Goal: Information Seeking & Learning: Learn about a topic

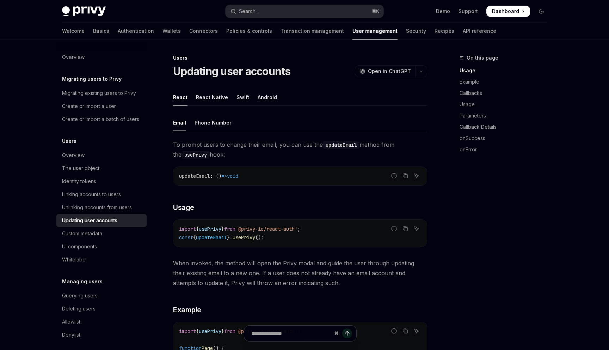
scroll to position [43, 0]
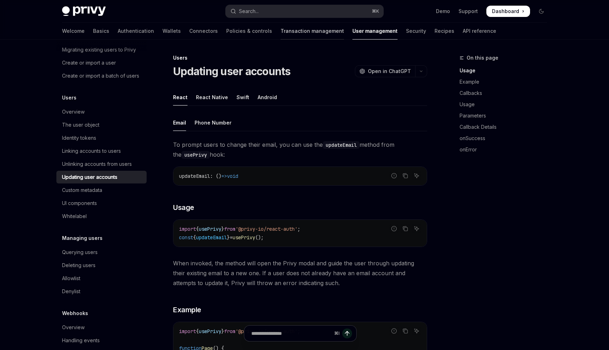
click at [281, 33] on link "Transaction management" at bounding box center [312, 31] width 63 height 17
type textarea "*"
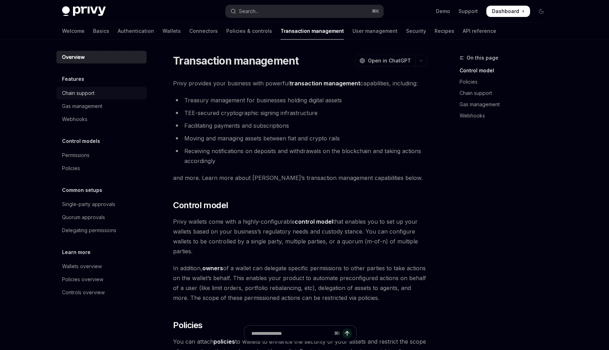
click at [80, 94] on div "Chain support" at bounding box center [78, 93] width 32 height 8
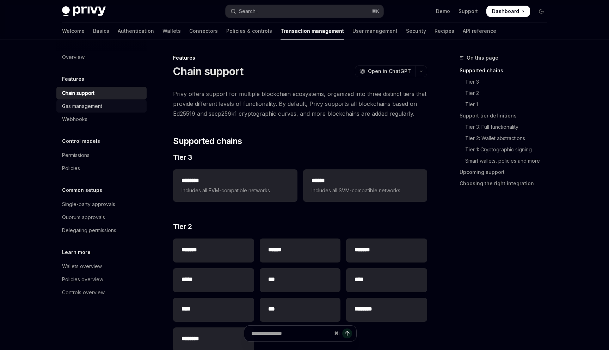
click at [90, 107] on div "Gas management" at bounding box center [82, 106] width 40 height 8
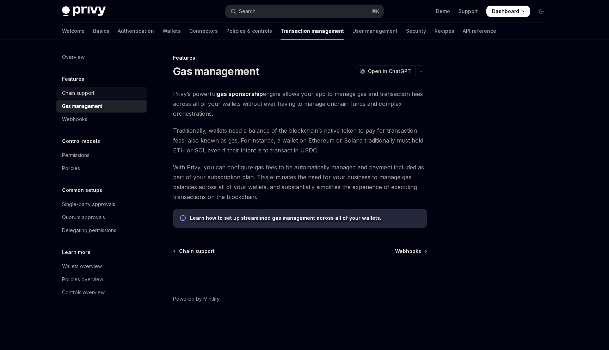
click at [81, 90] on div "Chain support" at bounding box center [78, 93] width 32 height 8
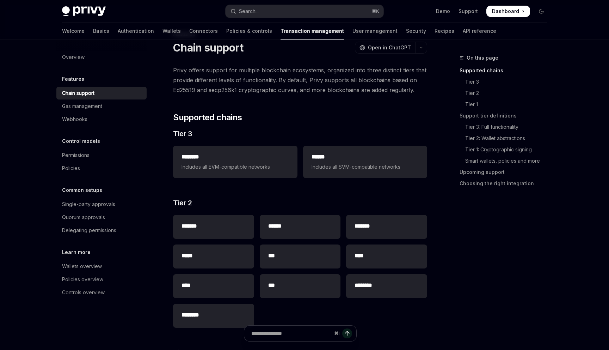
scroll to position [24, 0]
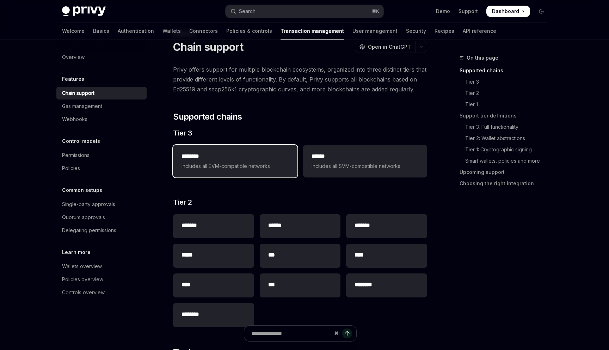
drag, startPoint x: 278, startPoint y: 169, endPoint x: 205, endPoint y: 171, distance: 72.7
click at [93, 32] on link "Basics" at bounding box center [101, 31] width 16 height 17
type textarea "*"
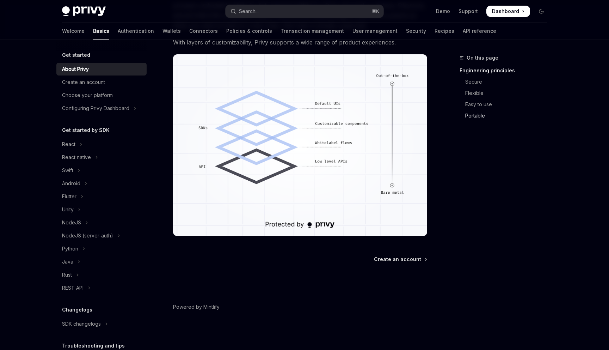
scroll to position [576, 0]
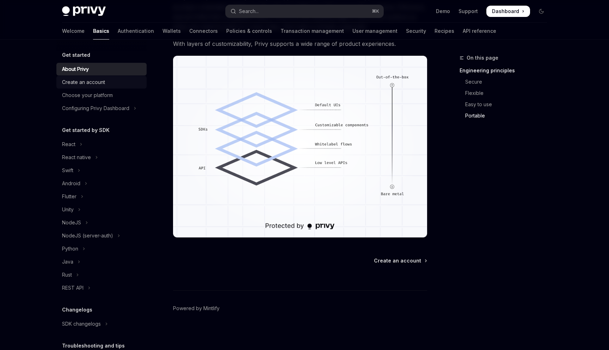
click at [92, 82] on div "Create an account" at bounding box center [83, 82] width 43 height 8
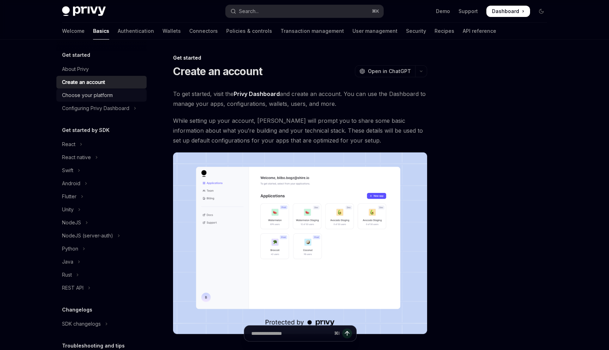
click at [98, 97] on div "Choose your platform" at bounding box center [87, 95] width 51 height 8
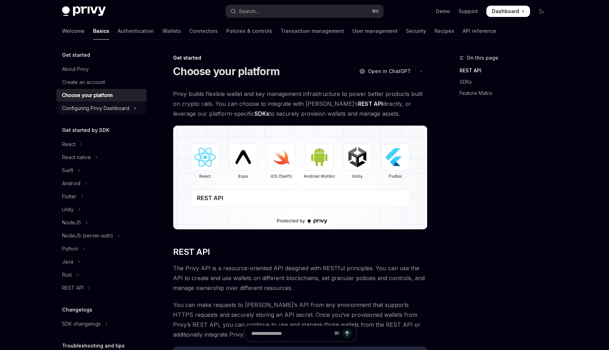
click at [87, 110] on div "Configuring Privy Dashboard" at bounding box center [95, 108] width 67 height 8
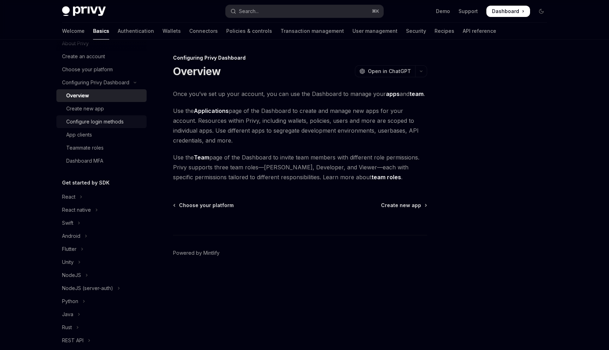
scroll to position [31, 0]
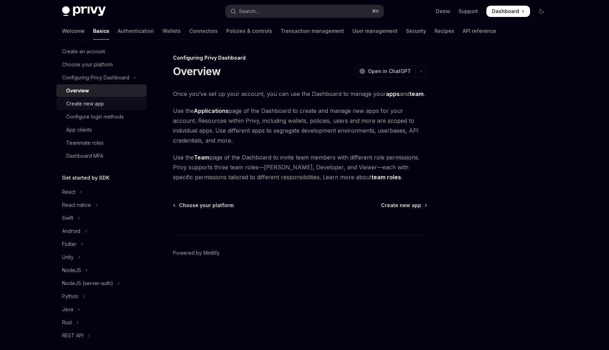
click at [94, 106] on div "Create new app" at bounding box center [85, 103] width 38 height 8
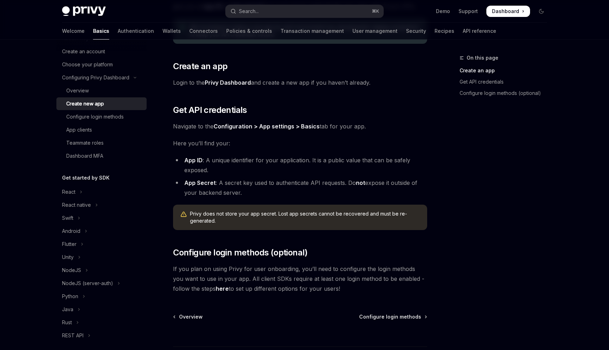
scroll to position [98, 0]
click at [82, 130] on div "App clients" at bounding box center [79, 130] width 26 height 8
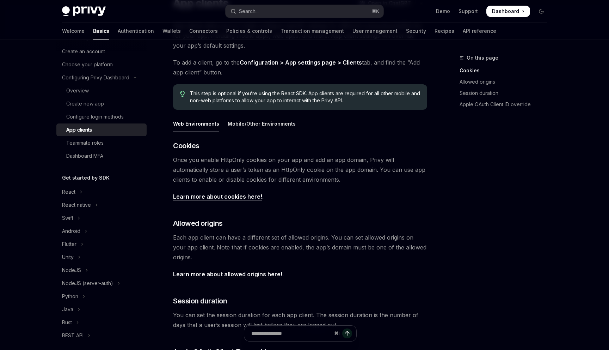
scroll to position [67, 0]
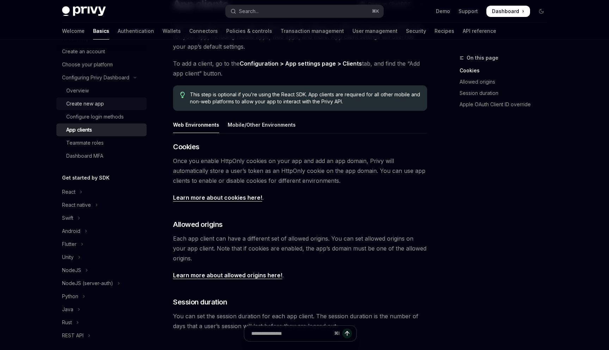
click at [86, 104] on div "Create new app" at bounding box center [85, 103] width 38 height 8
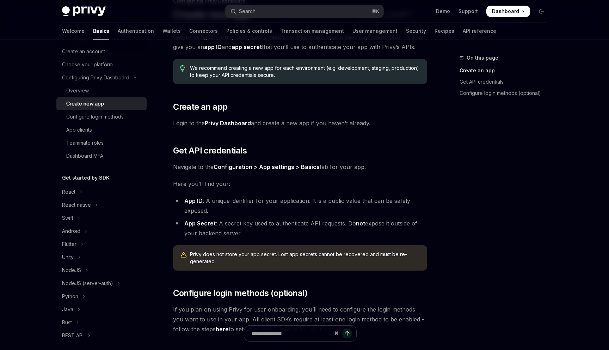
scroll to position [66, 0]
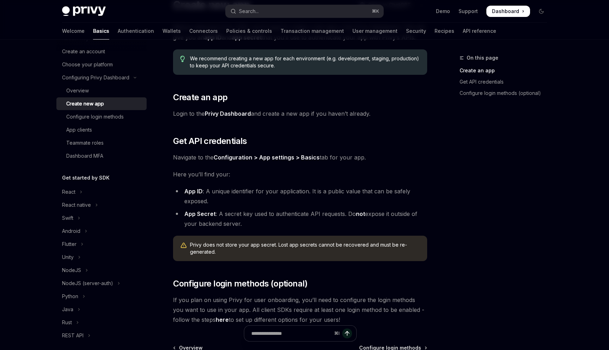
click at [200, 214] on strong "App Secret" at bounding box center [199, 213] width 31 height 7
click at [160, 137] on div "Navigate to header" at bounding box center [163, 141] width 8 height 8
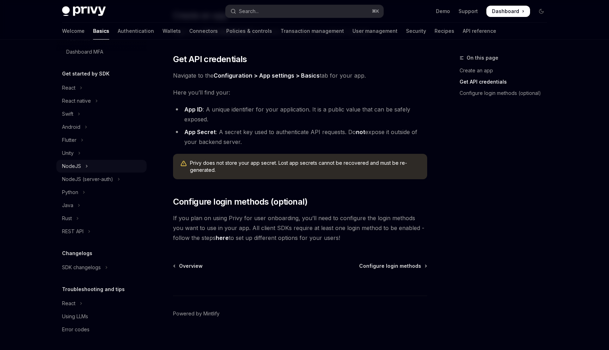
scroll to position [154, 0]
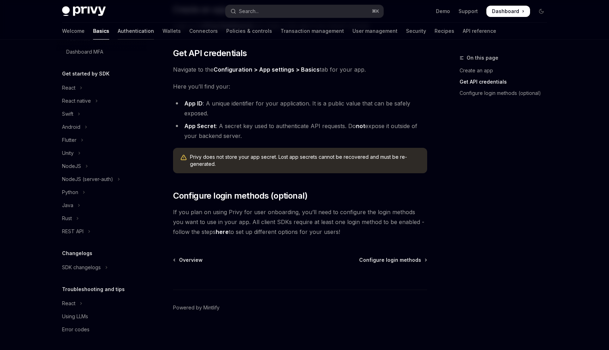
click at [118, 29] on link "Authentication" at bounding box center [136, 31] width 36 height 17
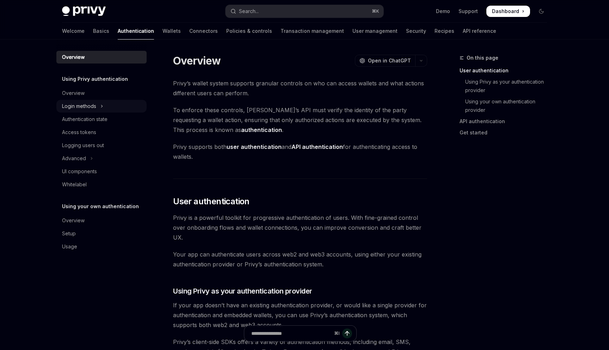
click at [98, 107] on button "Login methods" at bounding box center [101, 106] width 90 height 13
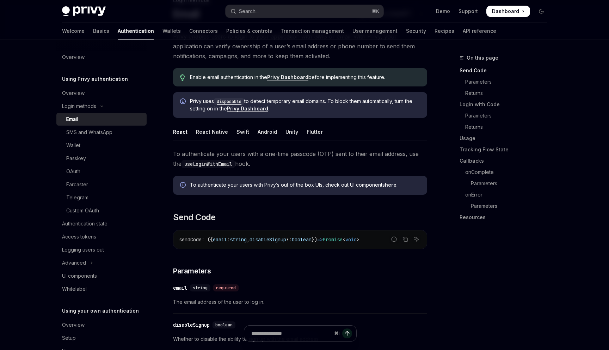
scroll to position [58, 0]
click at [89, 92] on div "Overview" at bounding box center [102, 93] width 80 height 8
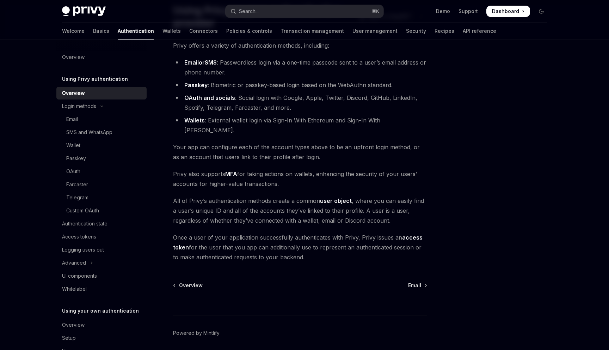
scroll to position [77, 0]
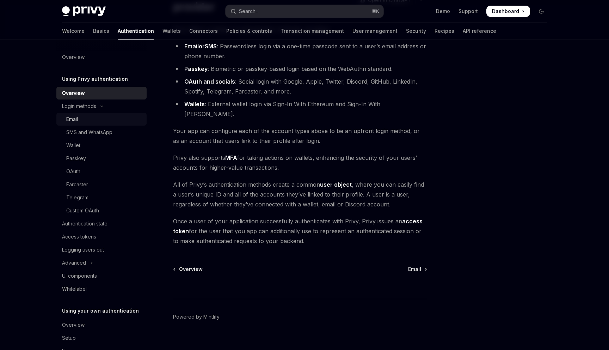
click at [77, 118] on div "Email" at bounding box center [72, 119] width 12 height 8
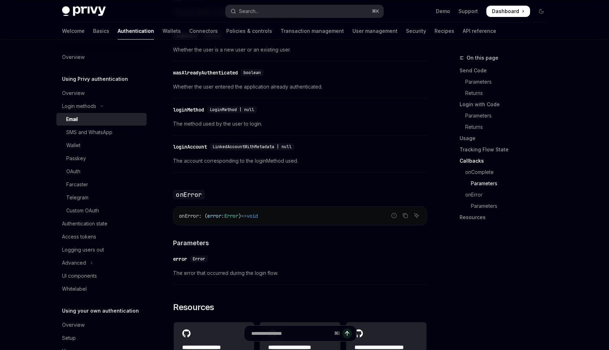
scroll to position [1361, 0]
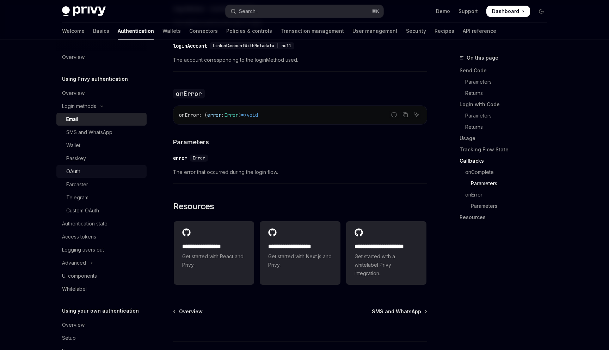
click at [82, 171] on div "OAuth" at bounding box center [104, 171] width 76 height 8
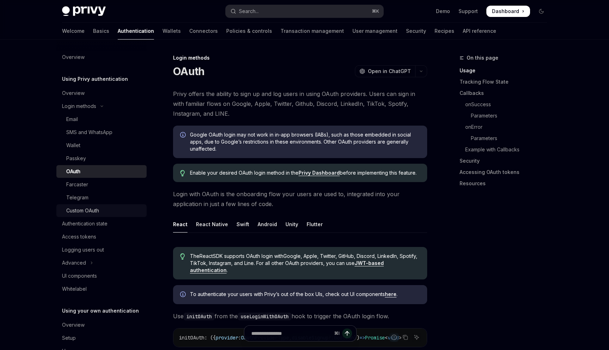
click at [80, 208] on div "Custom OAuth" at bounding box center [82, 210] width 33 height 8
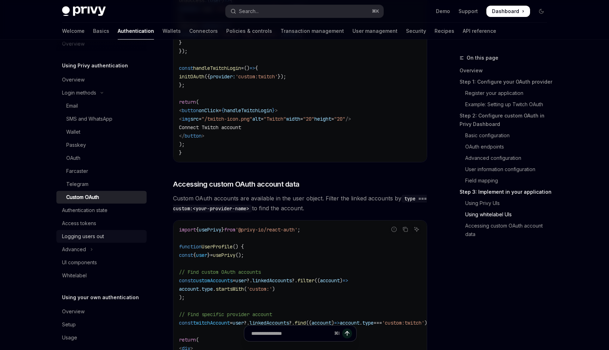
scroll to position [22, 0]
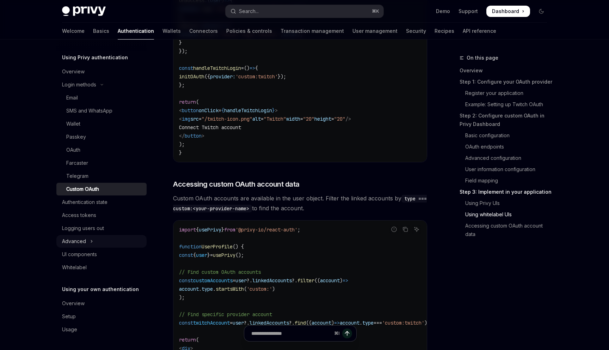
click at [88, 240] on button "Advanced" at bounding box center [101, 241] width 90 height 13
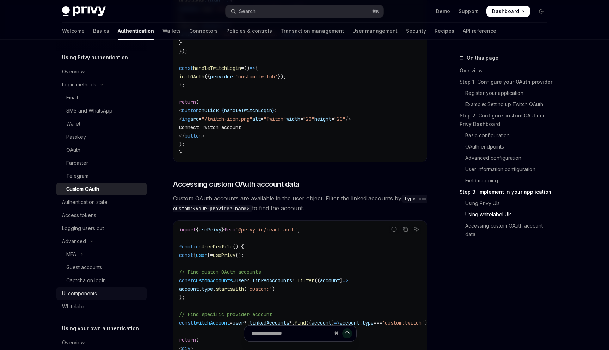
click at [91, 294] on div "UI components" at bounding box center [79, 293] width 35 height 8
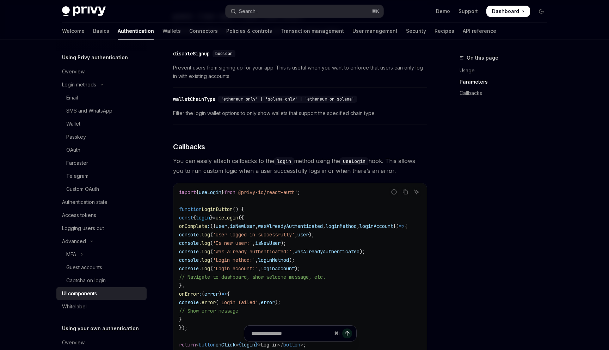
scroll to position [993, 0]
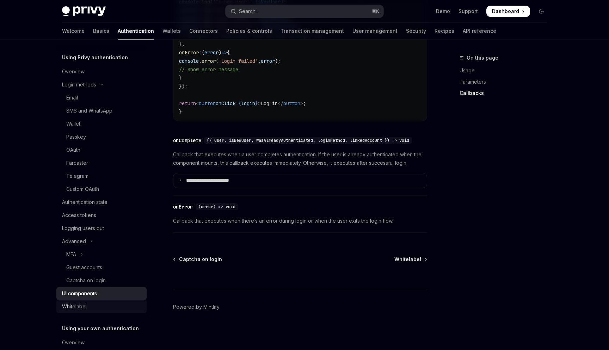
click at [78, 304] on div "Whitelabel" at bounding box center [74, 306] width 25 height 8
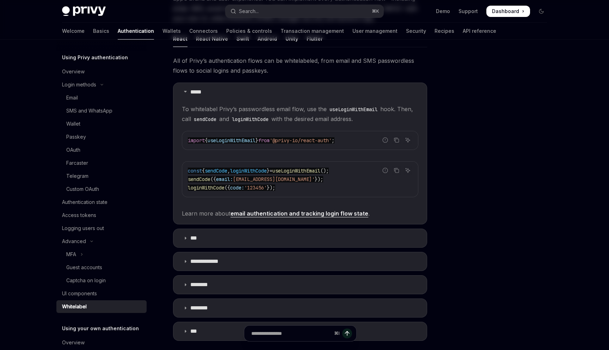
scroll to position [128, 0]
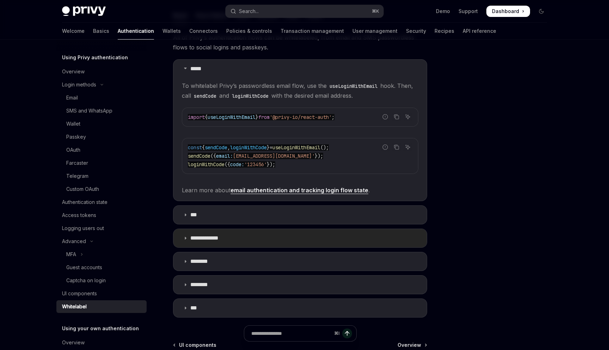
click at [215, 233] on summary "**********" at bounding box center [299, 238] width 253 height 18
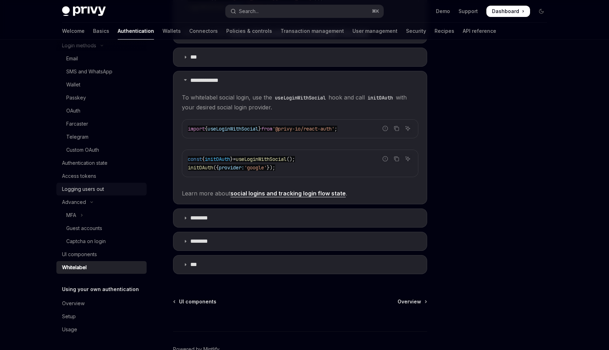
scroll to position [26, 0]
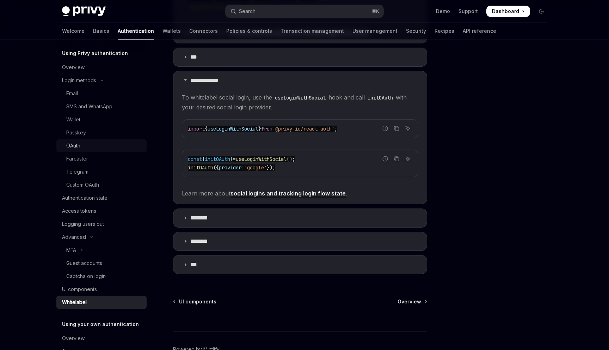
click at [75, 145] on div "OAuth" at bounding box center [73, 145] width 14 height 8
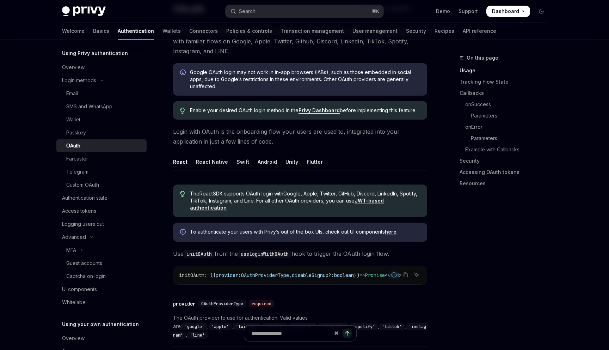
scroll to position [64, 0]
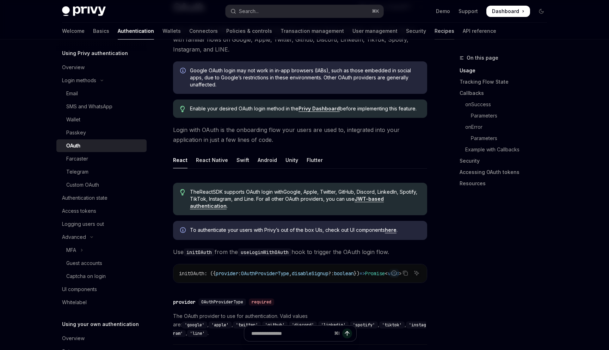
click at [435, 35] on link "Recipes" at bounding box center [445, 31] width 20 height 17
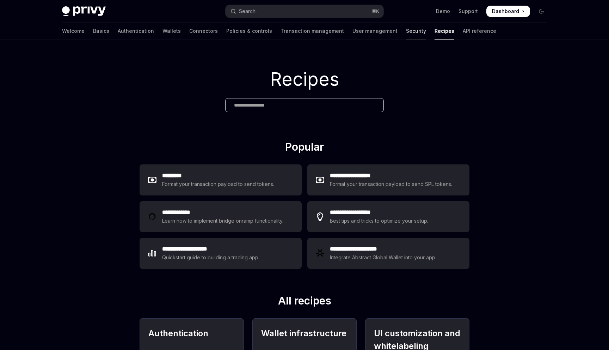
click at [406, 32] on link "Security" at bounding box center [416, 31] width 20 height 17
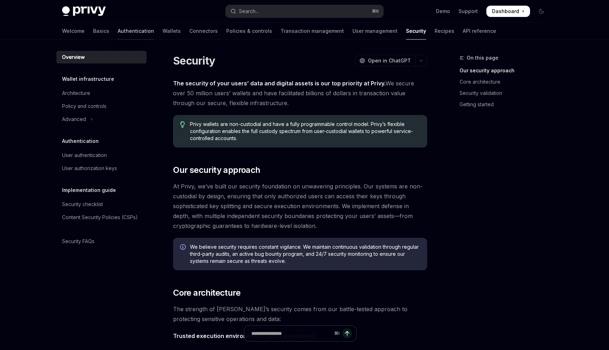
click at [118, 33] on link "Authentication" at bounding box center [136, 31] width 36 height 17
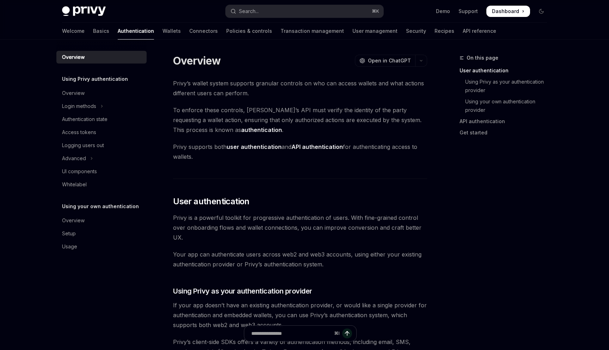
click at [59, 30] on div "Welcome Basics Authentication Wallets Connectors Policies & controls Transactio…" at bounding box center [304, 31] width 519 height 17
click at [93, 30] on link "Basics" at bounding box center [101, 31] width 16 height 17
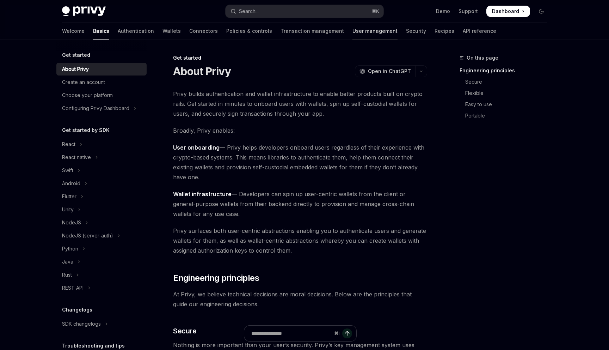
click at [353, 32] on link "User management" at bounding box center [375, 31] width 45 height 17
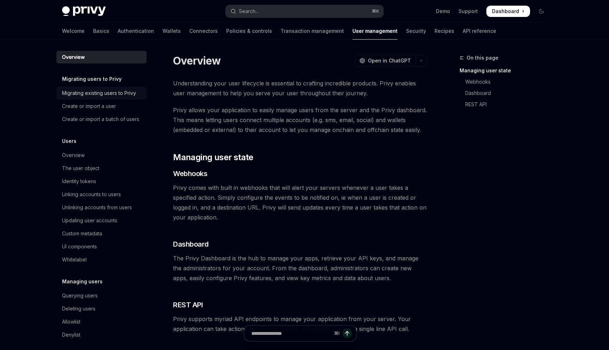
click at [97, 94] on div "Migrating existing users to Privy" at bounding box center [99, 93] width 74 height 8
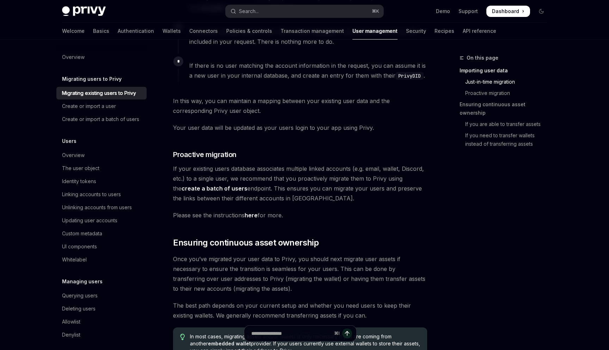
scroll to position [539, 0]
click at [253, 216] on link "here" at bounding box center [251, 214] width 13 height 7
type textarea "*"
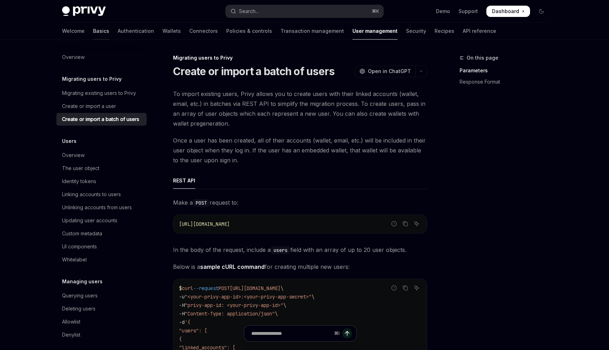
click at [93, 32] on link "Basics" at bounding box center [101, 31] width 16 height 17
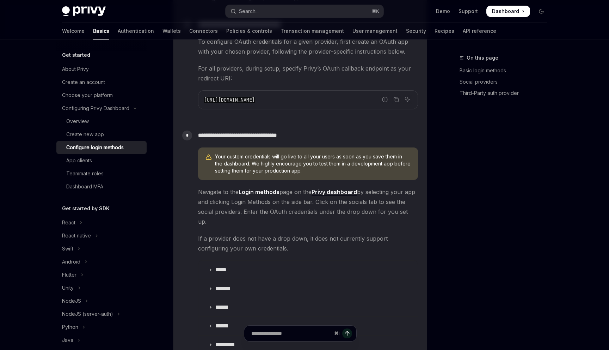
scroll to position [657, 0]
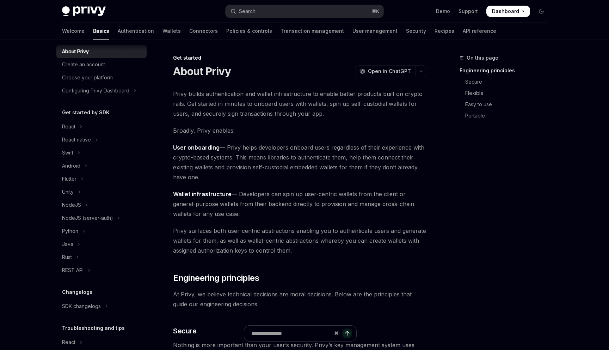
scroll to position [18, 0]
click at [80, 193] on icon "Toggle Unity section" at bounding box center [79, 191] width 3 height 8
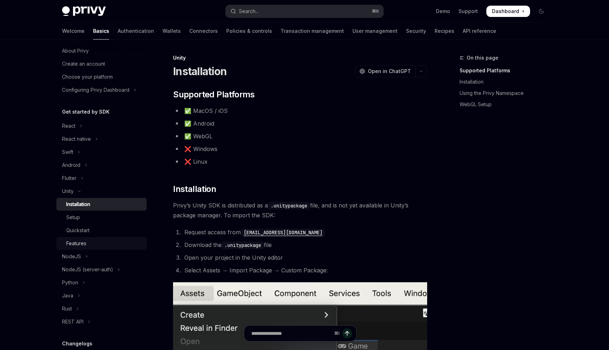
click at [91, 244] on div "Features" at bounding box center [104, 243] width 76 height 8
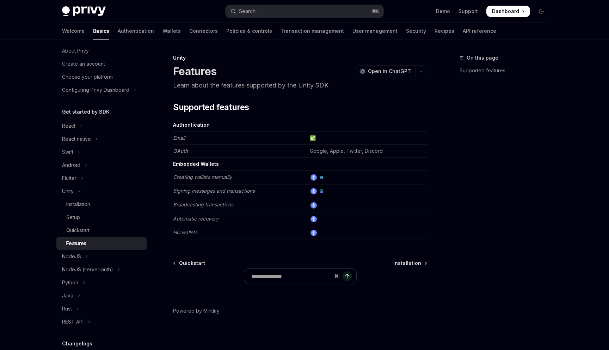
type textarea "*"
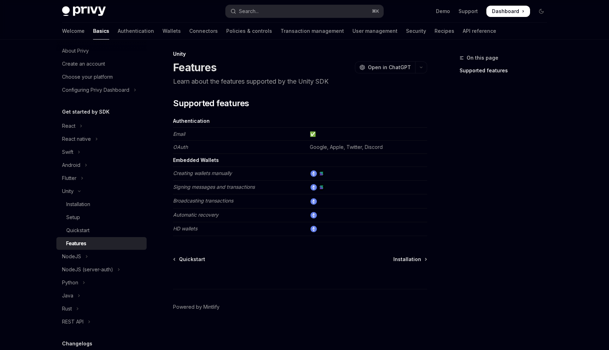
drag, startPoint x: 317, startPoint y: 161, endPoint x: 362, endPoint y: 161, distance: 45.1
click at [362, 161] on td at bounding box center [367, 160] width 120 height 13
click at [207, 176] on td "Creating wallets manually" at bounding box center [240, 174] width 134 height 14
click at [215, 212] on em "Automatic recovery" at bounding box center [195, 215] width 45 height 6
drag, startPoint x: 192, startPoint y: 175, endPoint x: 236, endPoint y: 175, distance: 43.7
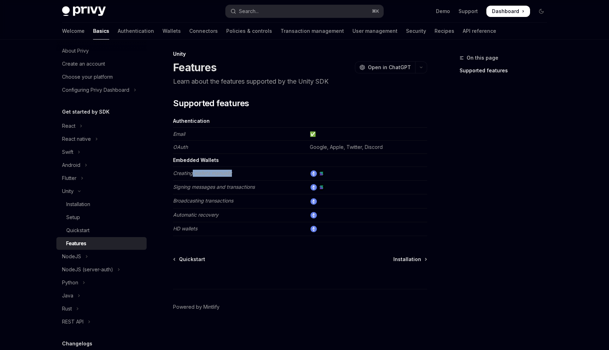
click at [236, 175] on td "Creating wallets manually" at bounding box center [240, 174] width 134 height 14
click at [317, 203] on img at bounding box center [314, 201] width 6 height 6
click at [317, 192] on td at bounding box center [367, 188] width 120 height 14
click at [315, 188] on img at bounding box center [314, 187] width 6 height 6
